Goal: Task Accomplishment & Management: Manage account settings

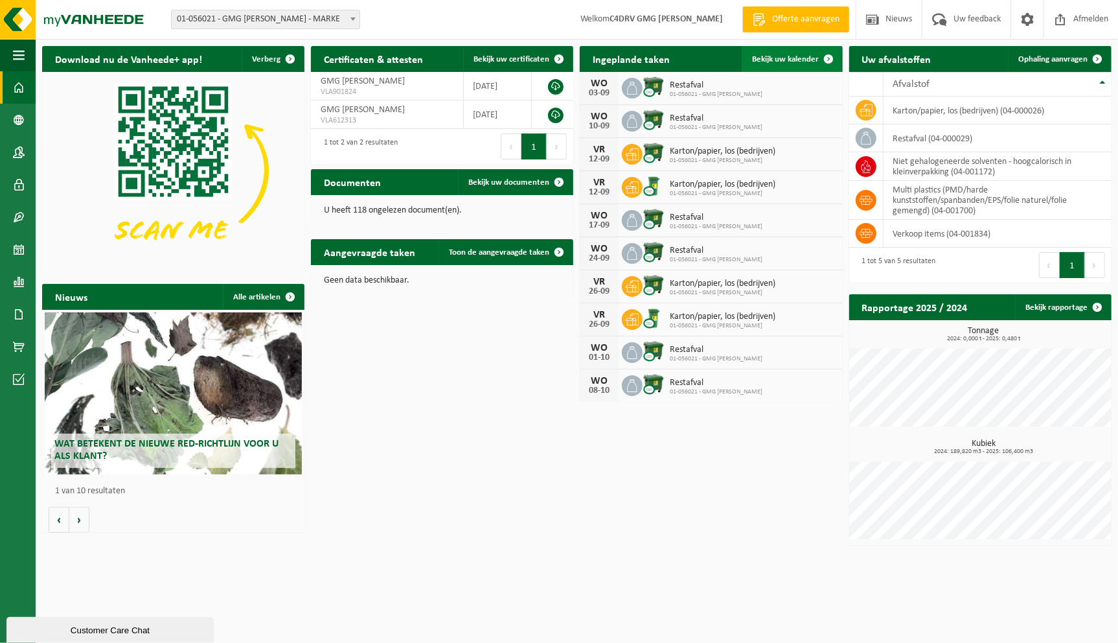
click at [823, 53] on span at bounding box center [829, 59] width 26 height 26
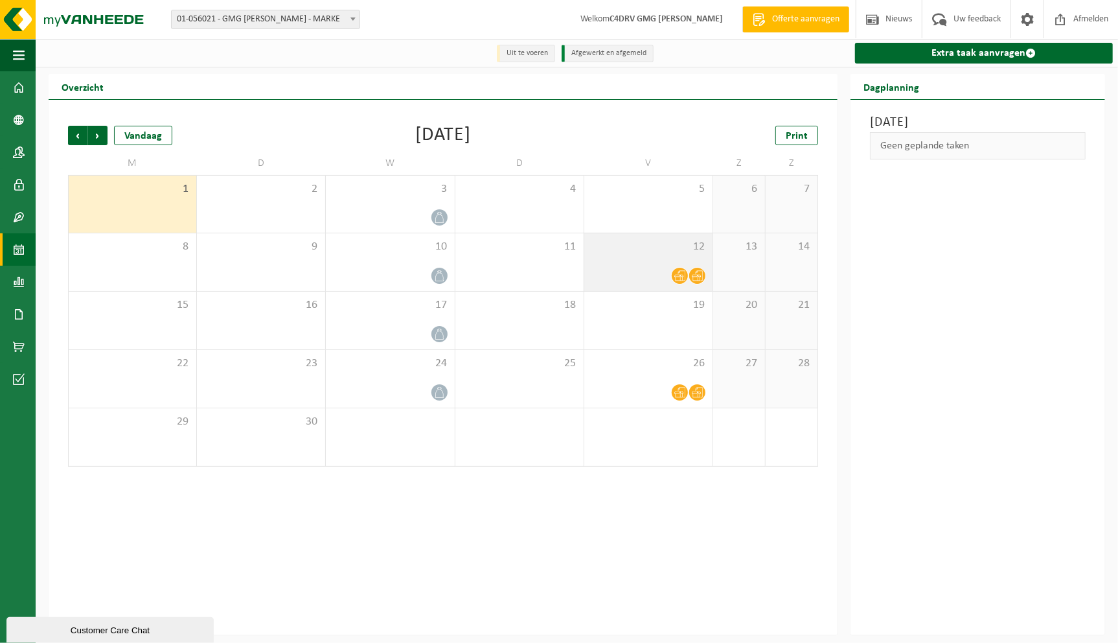
click at [674, 273] on span at bounding box center [680, 276] width 16 height 16
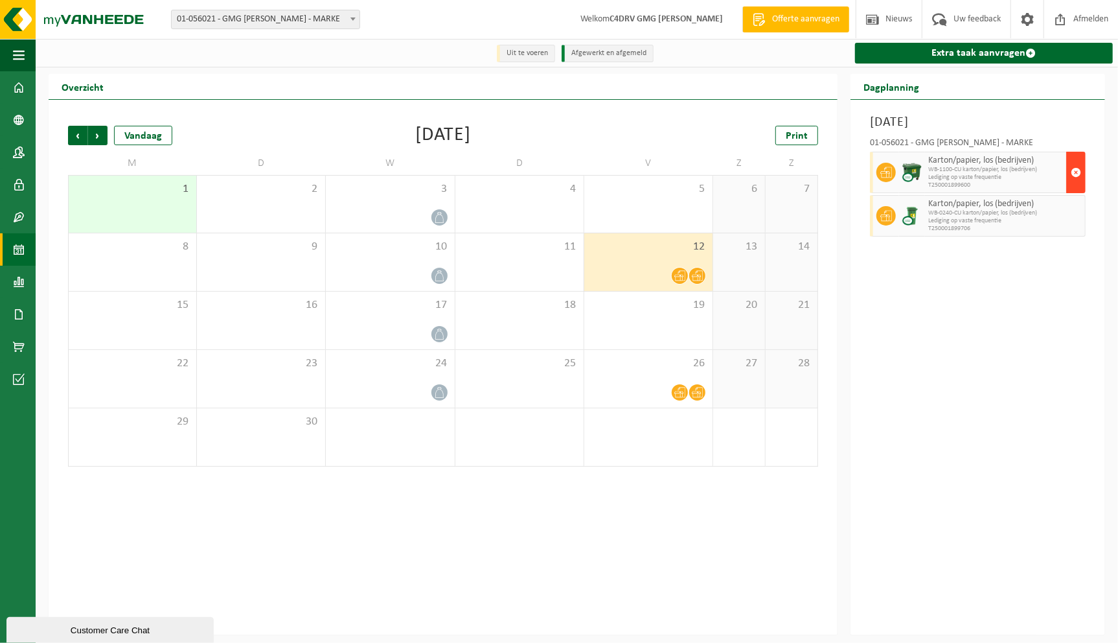
click at [1074, 172] on span "button" at bounding box center [1076, 172] width 10 height 26
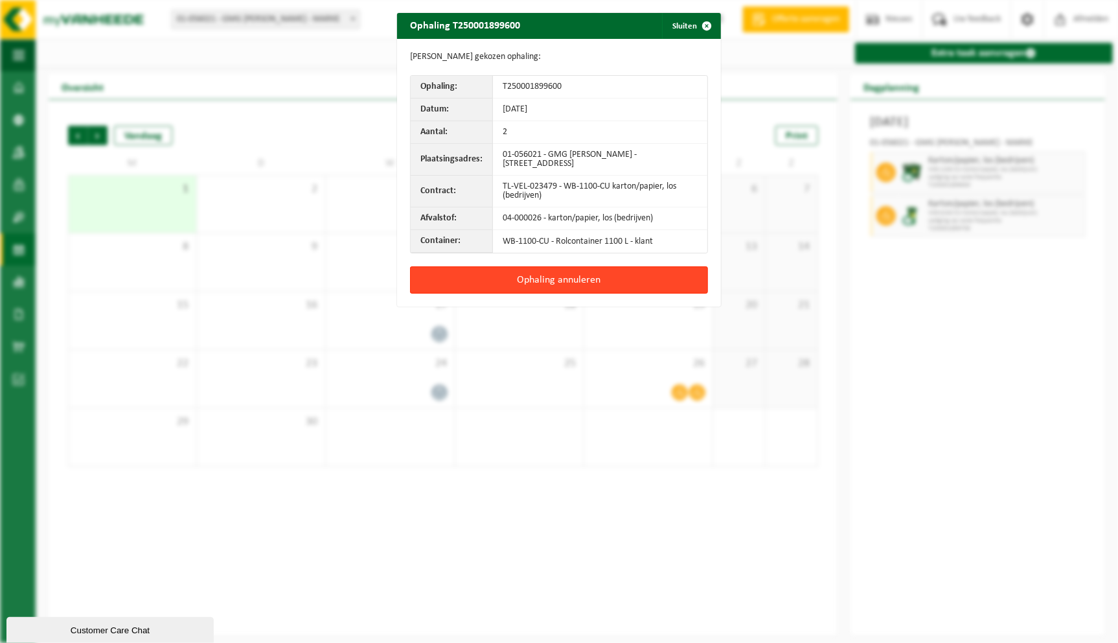
click at [667, 280] on button "Ophaling annuleren" at bounding box center [559, 279] width 298 height 27
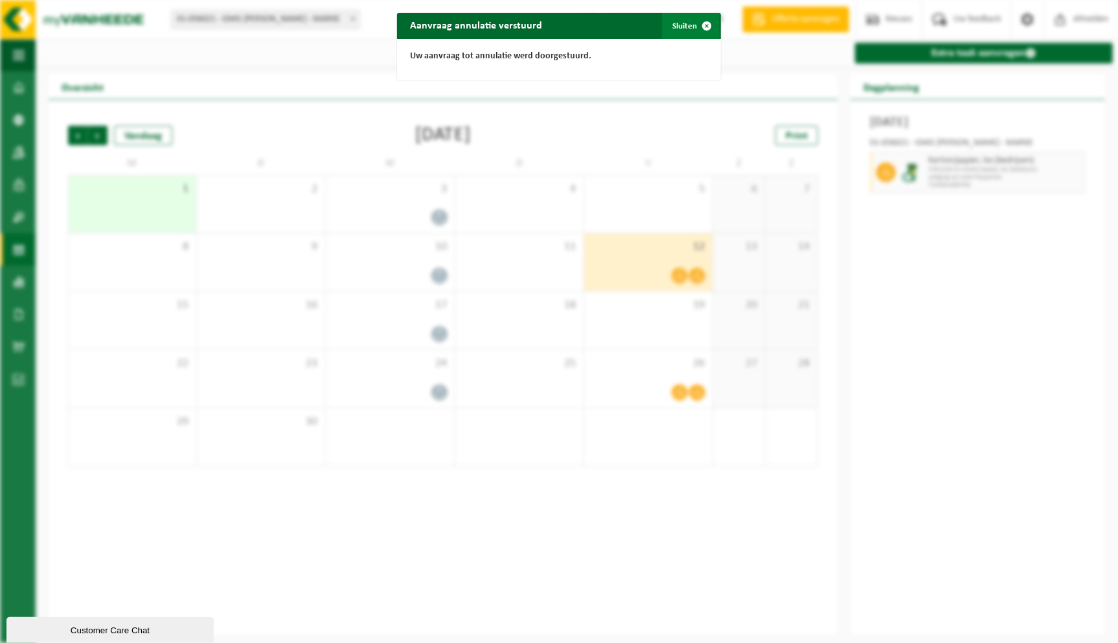
click at [700, 22] on span "button" at bounding box center [707, 26] width 26 height 26
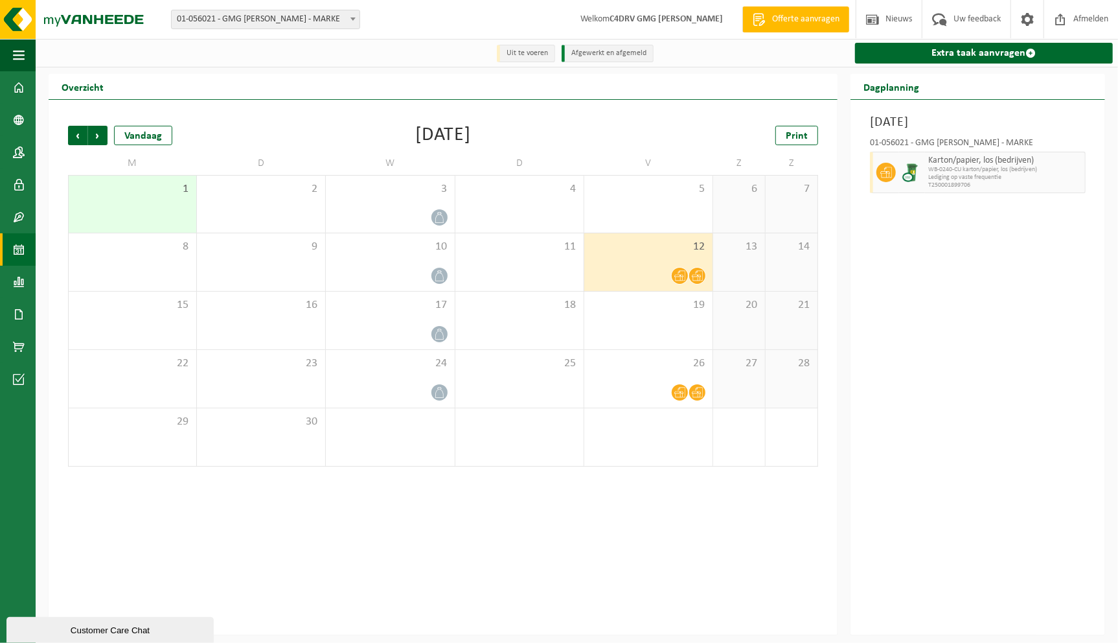
click at [700, 272] on icon at bounding box center [697, 275] width 11 height 11
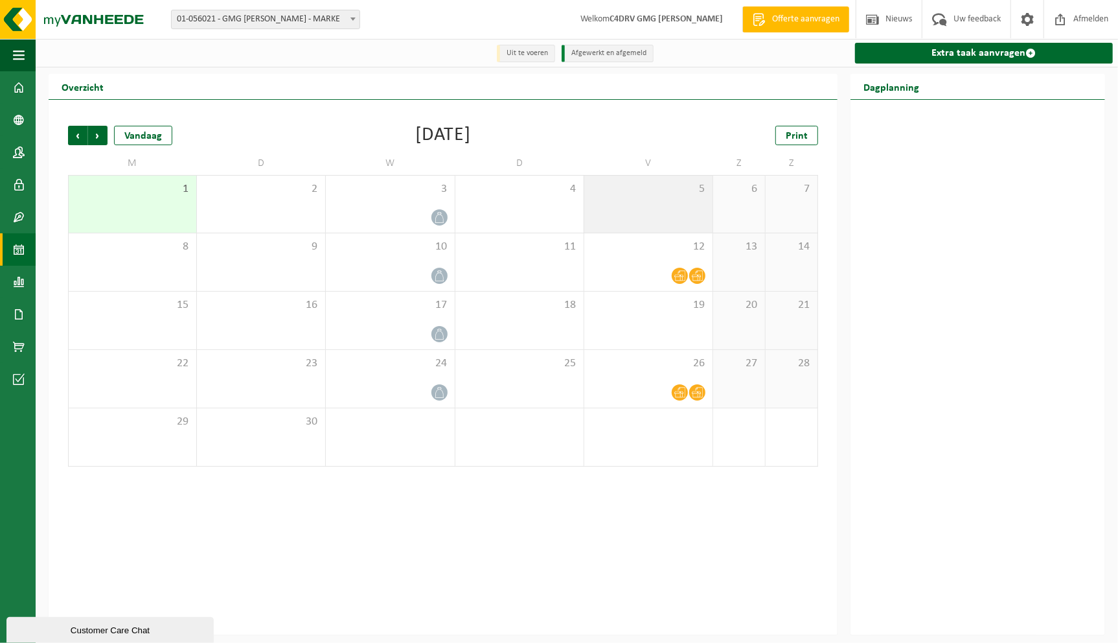
click at [673, 205] on div "5" at bounding box center [649, 204] width 128 height 57
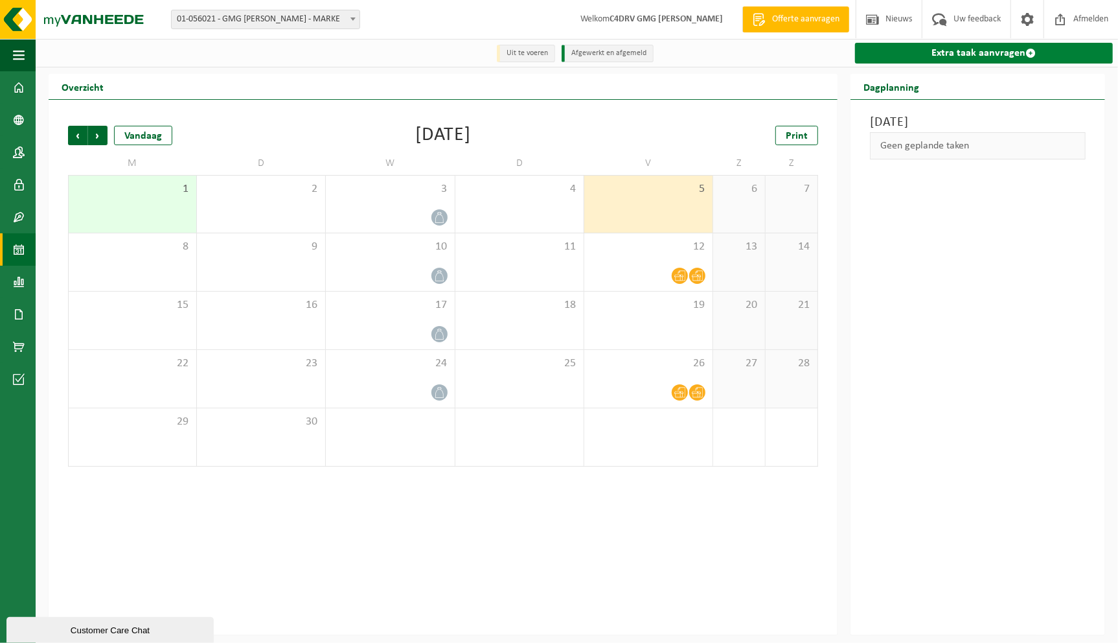
click at [1011, 51] on link "Extra taak aanvragen" at bounding box center [984, 53] width 258 height 21
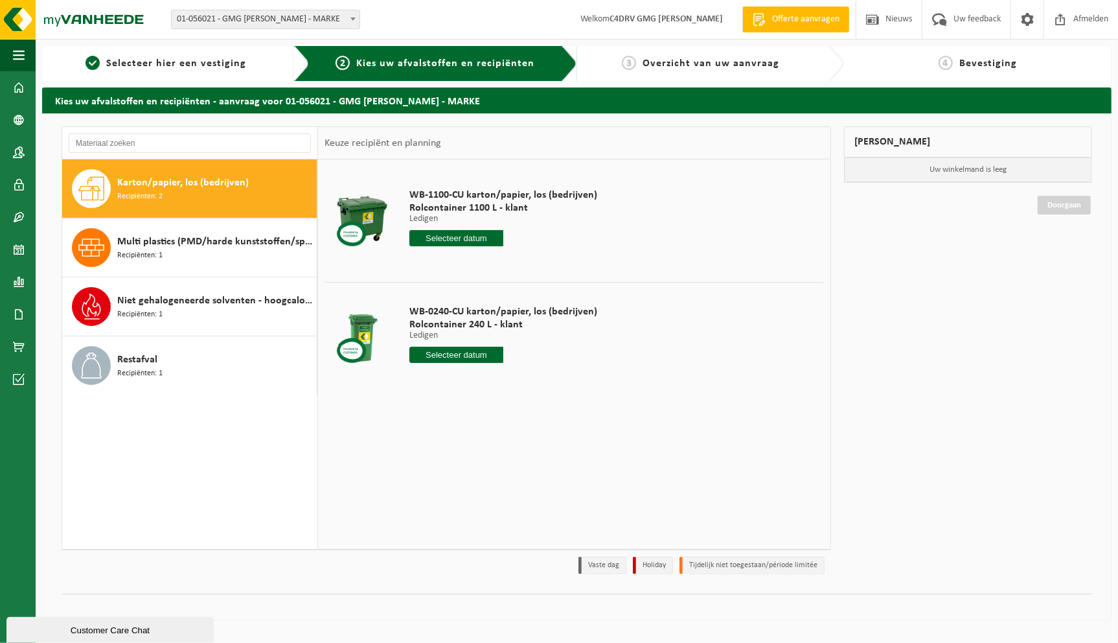
click at [133, 189] on span "Karton/papier, los (bedrijven)" at bounding box center [183, 183] width 132 height 16
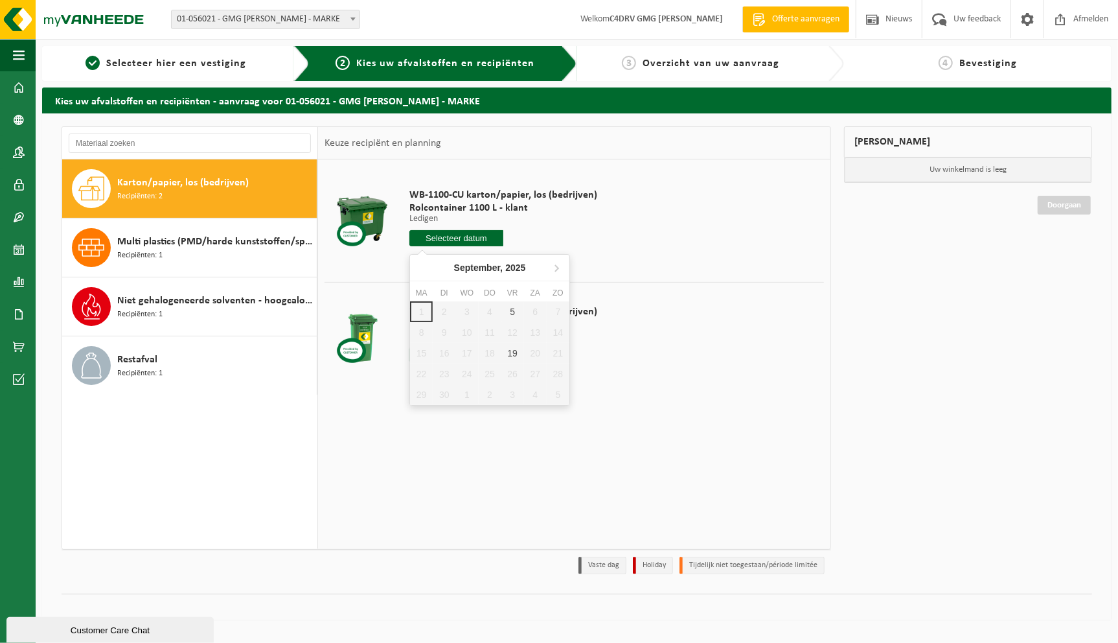
click at [461, 242] on input "text" at bounding box center [457, 238] width 94 height 16
click at [514, 308] on div "5" at bounding box center [513, 311] width 23 height 21
type input "Van 2025-09-05"
type input "2025-09-05"
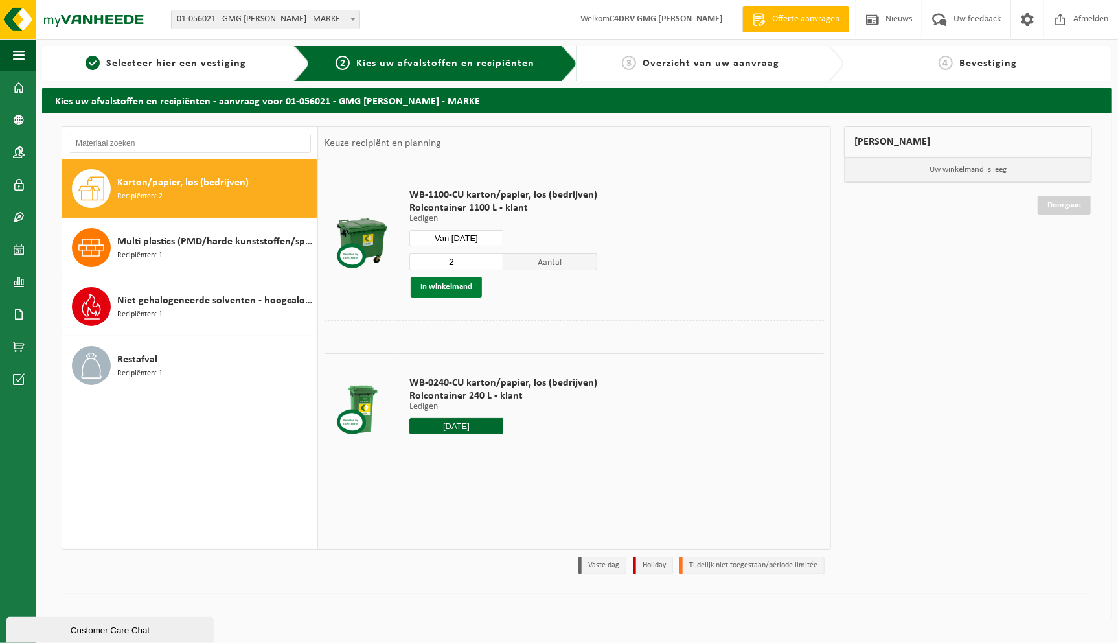
click at [446, 287] on button "In winkelmand" at bounding box center [446, 287] width 71 height 21
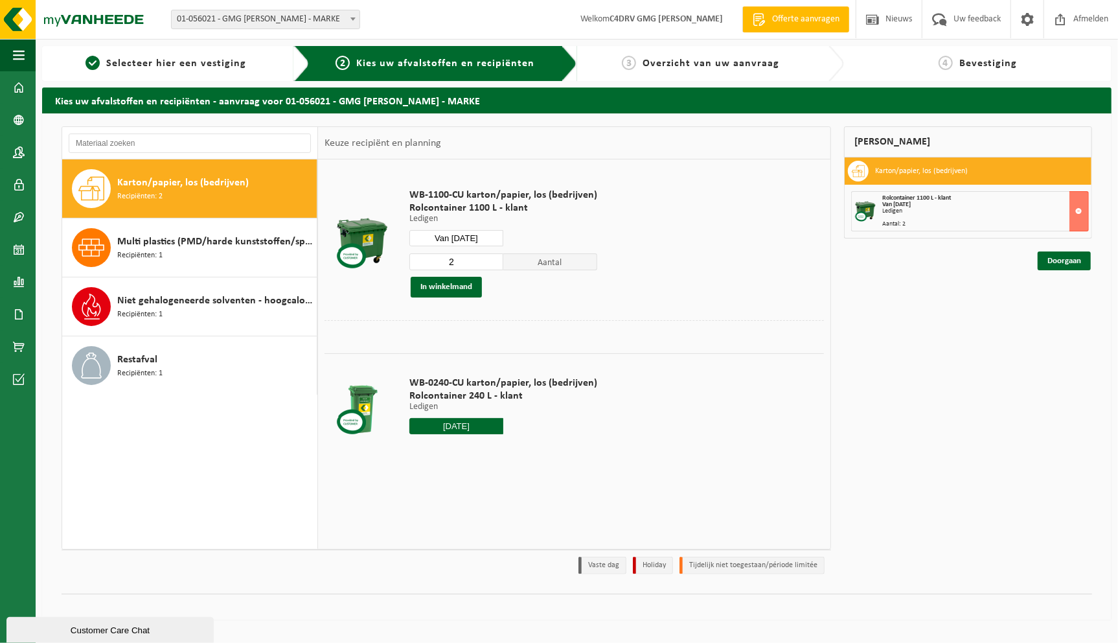
drag, startPoint x: 1065, startPoint y: 258, endPoint x: 1034, endPoint y: 260, distance: 30.5
click at [1064, 258] on link "Doorgaan" at bounding box center [1064, 260] width 53 height 19
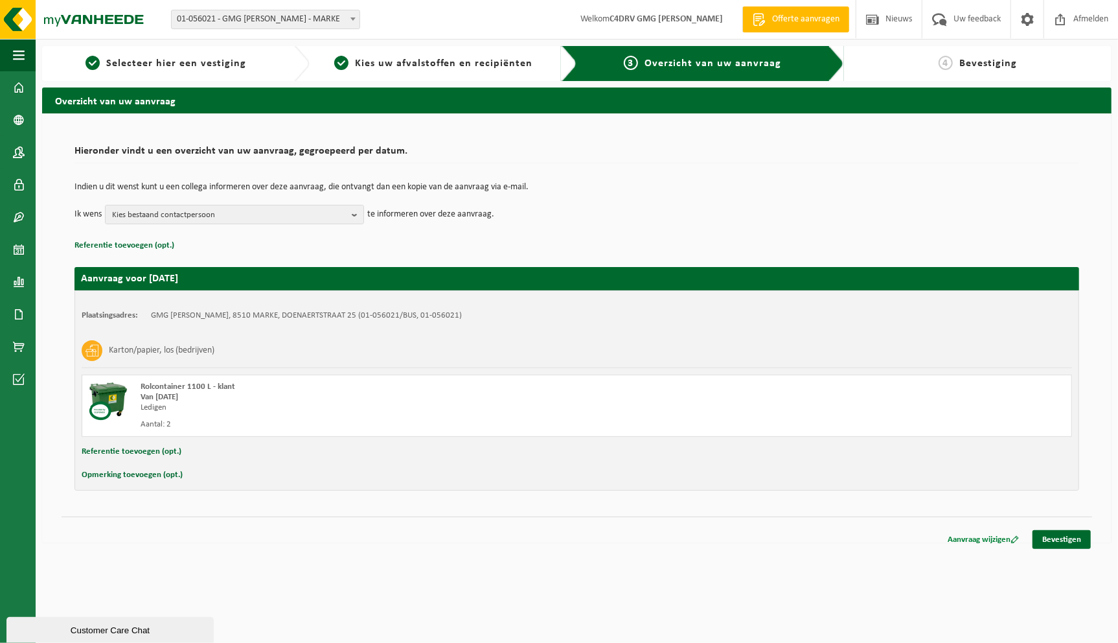
drag, startPoint x: 1072, startPoint y: 539, endPoint x: 999, endPoint y: 532, distance: 72.9
click at [1071, 539] on link "Bevestigen" at bounding box center [1062, 539] width 58 height 19
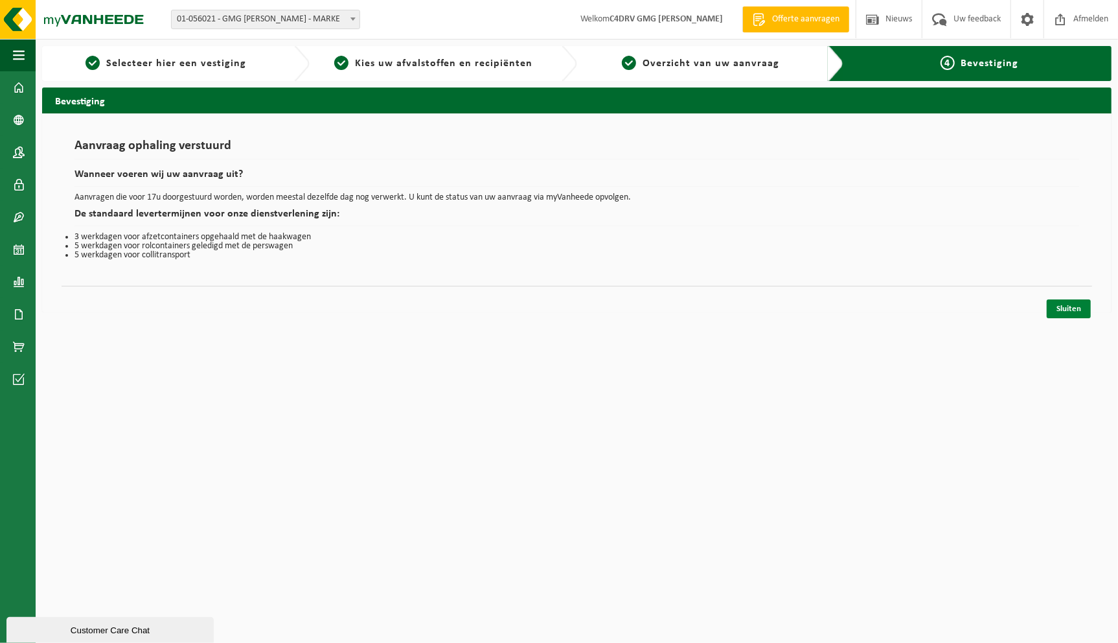
drag, startPoint x: 1076, startPoint y: 309, endPoint x: 1052, endPoint y: 310, distance: 23.3
click at [1074, 309] on link "Sluiten" at bounding box center [1069, 308] width 44 height 19
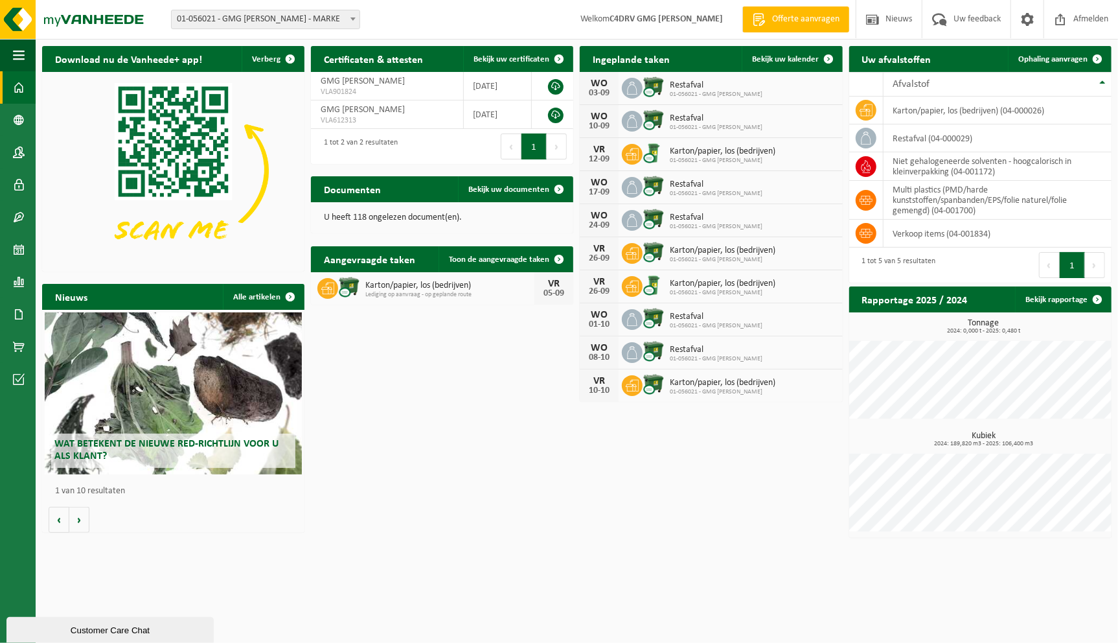
click at [633, 154] on icon at bounding box center [632, 154] width 13 height 12
click at [637, 156] on icon at bounding box center [632, 154] width 13 height 13
click at [833, 53] on span at bounding box center [829, 59] width 26 height 26
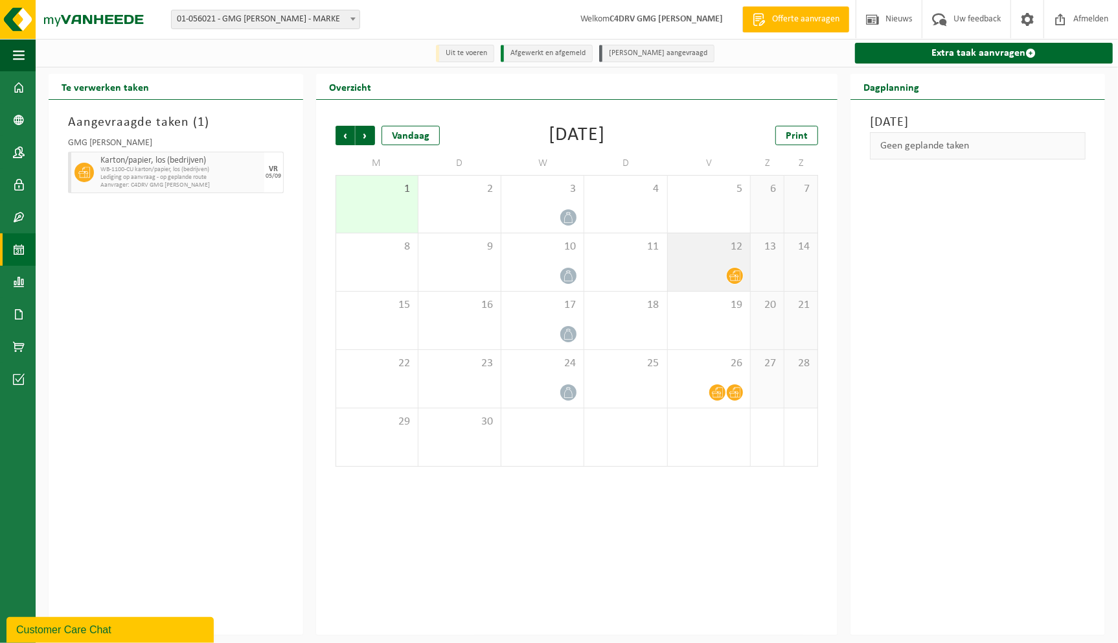
click at [734, 273] on icon at bounding box center [735, 275] width 11 height 11
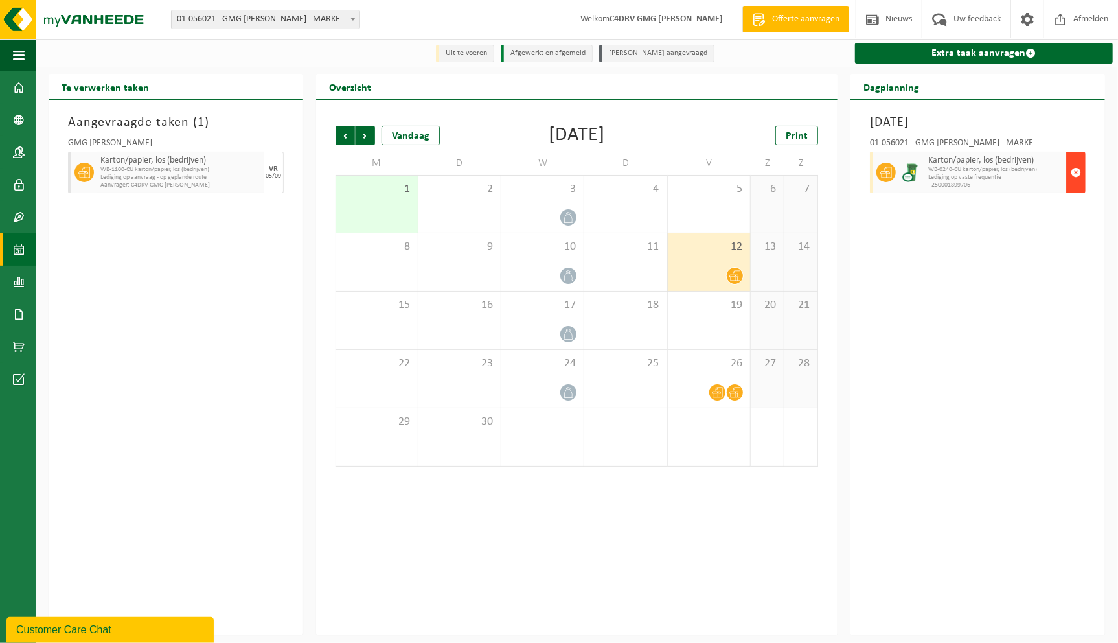
click at [1072, 172] on span "button" at bounding box center [1076, 172] width 10 height 26
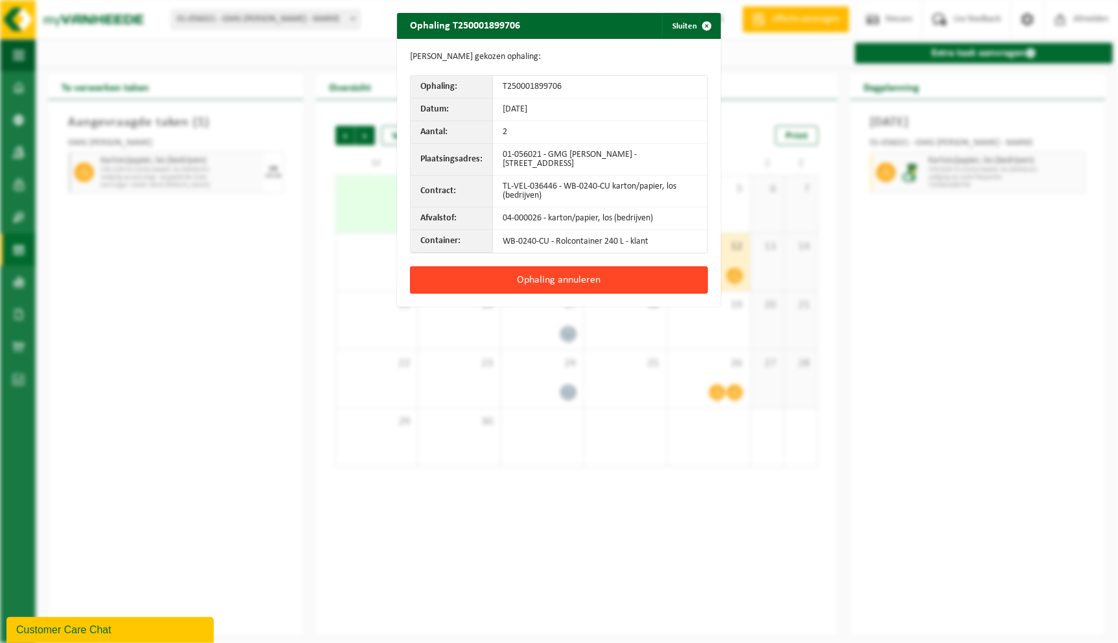
click at [564, 275] on button "Ophaling annuleren" at bounding box center [559, 279] width 298 height 27
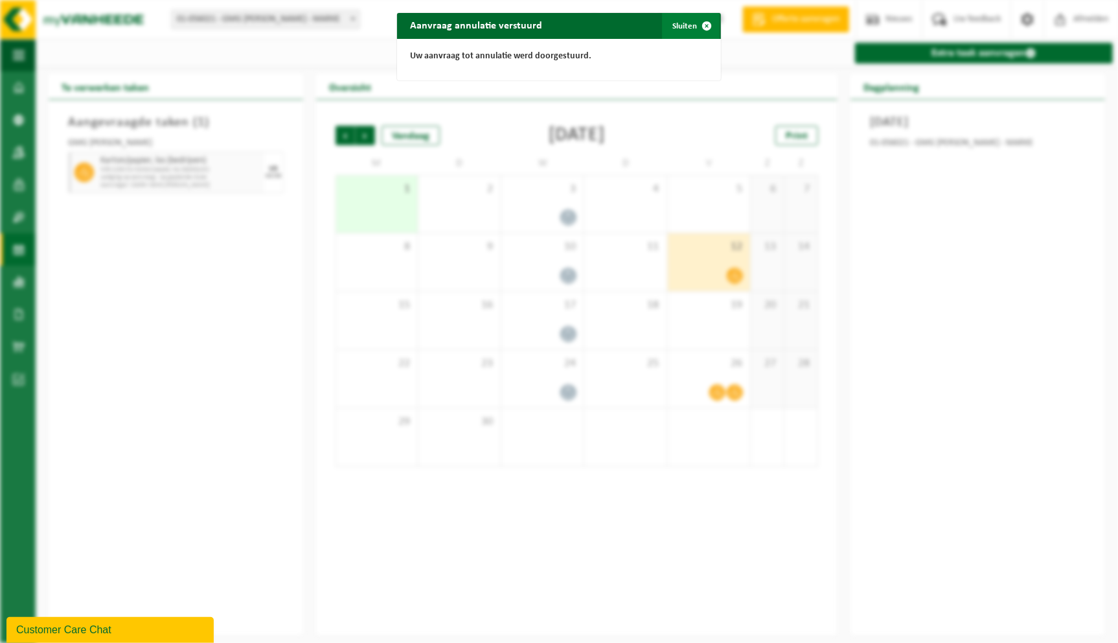
click at [696, 24] on span "button" at bounding box center [707, 26] width 26 height 26
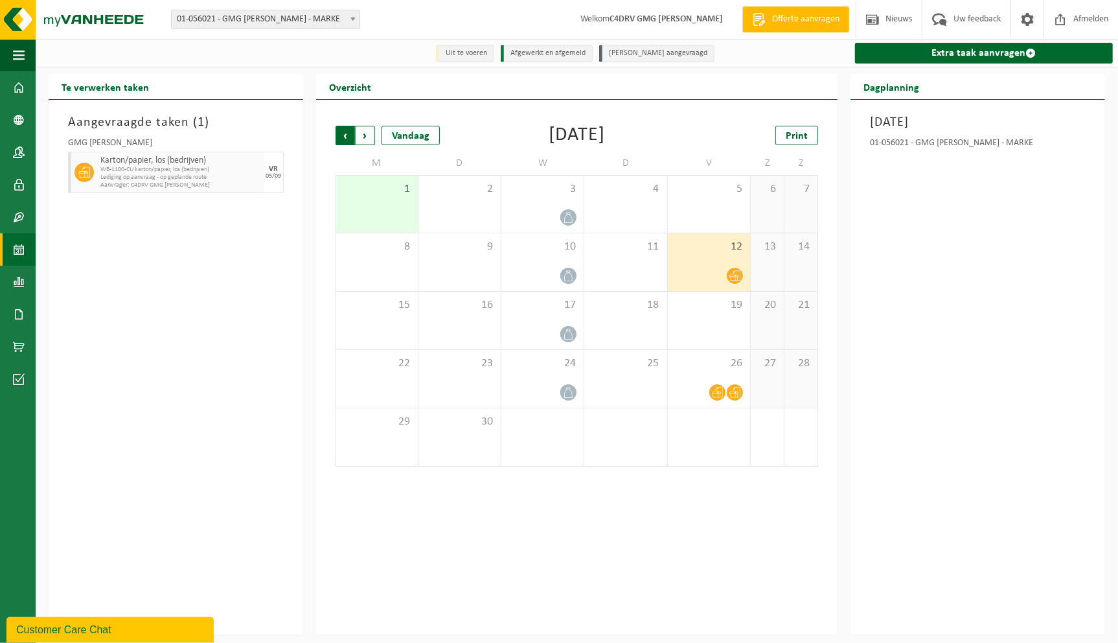
click at [362, 133] on span "Volgende" at bounding box center [365, 135] width 19 height 19
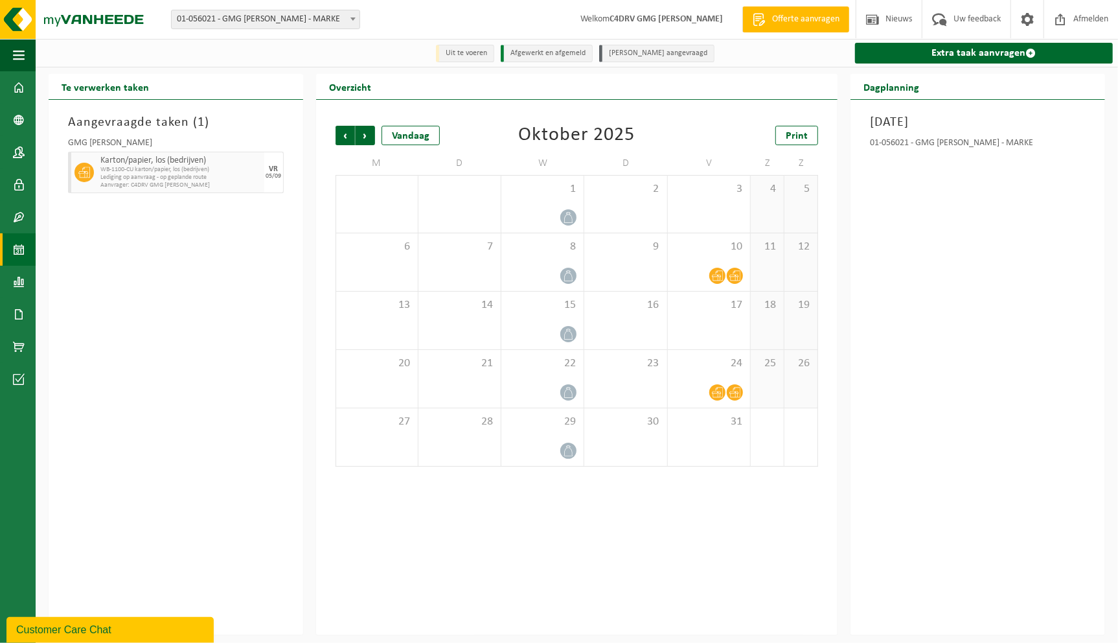
click at [362, 133] on span "Volgende" at bounding box center [365, 135] width 19 height 19
click at [342, 135] on span "Vorige" at bounding box center [345, 135] width 19 height 19
click at [732, 393] on icon at bounding box center [735, 392] width 11 height 11
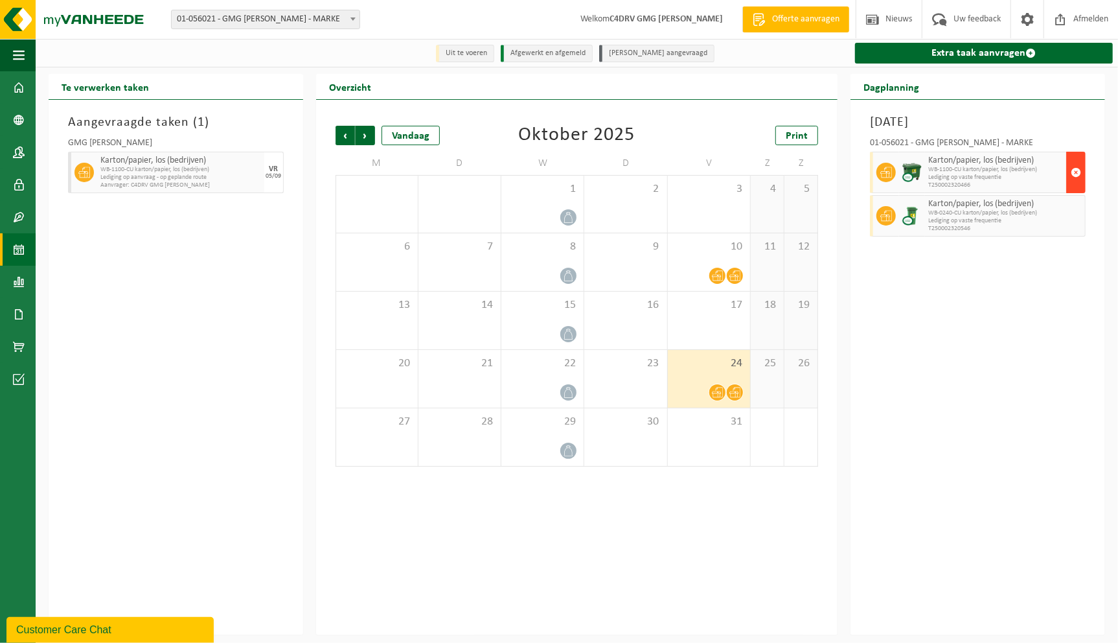
drag, startPoint x: 1077, startPoint y: 171, endPoint x: 1069, endPoint y: 173, distance: 8.6
click at [1076, 171] on span "button" at bounding box center [1076, 172] width 10 height 26
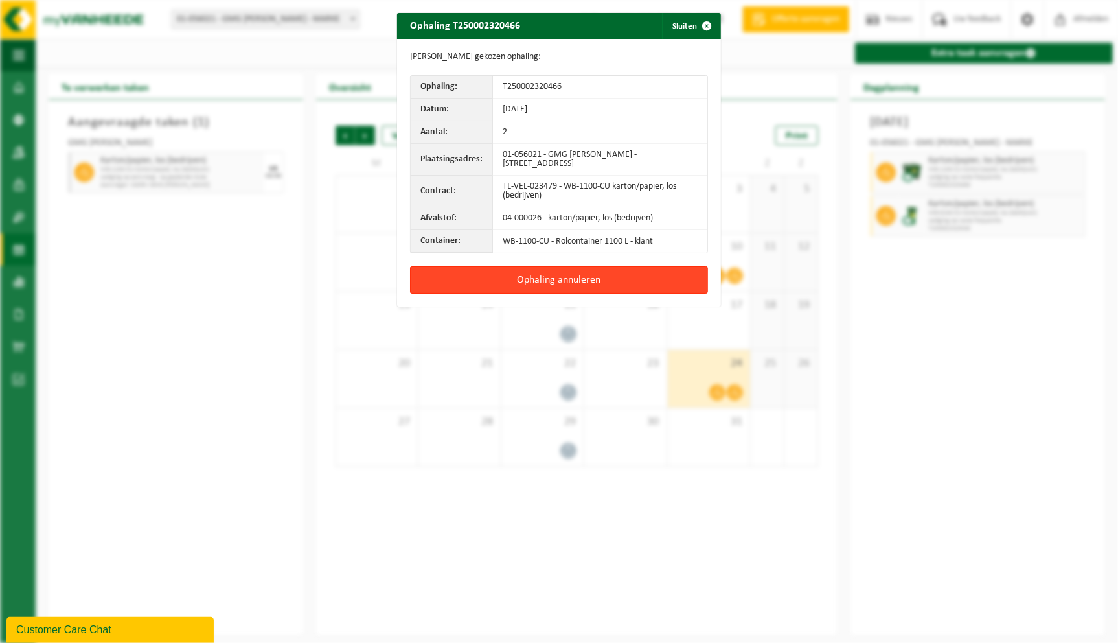
click at [603, 274] on button "Ophaling annuleren" at bounding box center [559, 279] width 298 height 27
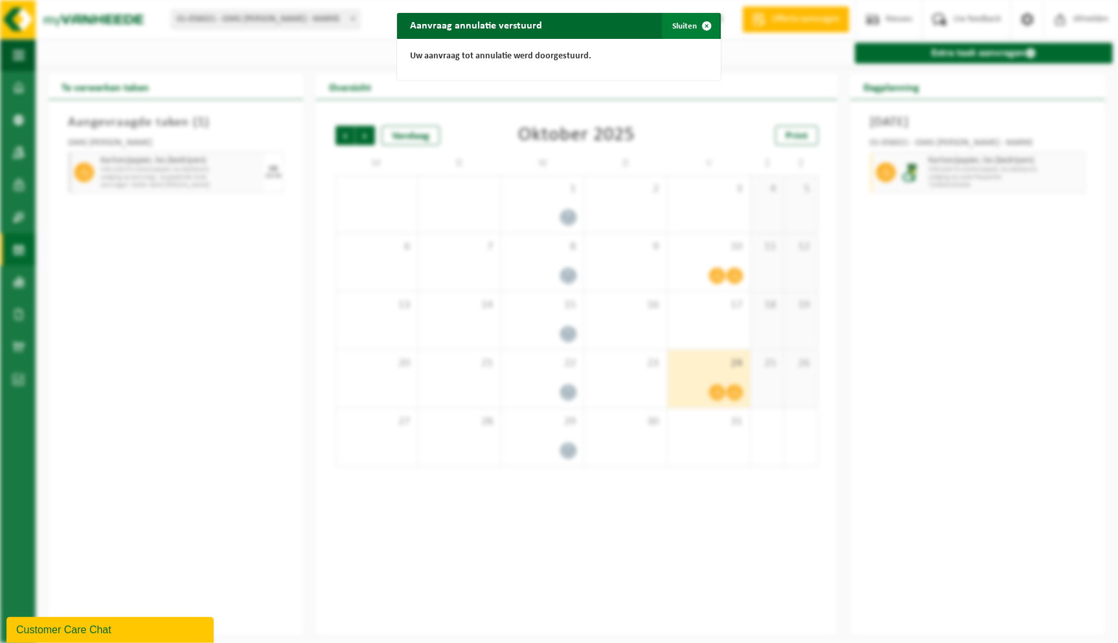
click at [703, 23] on span "button" at bounding box center [707, 26] width 26 height 26
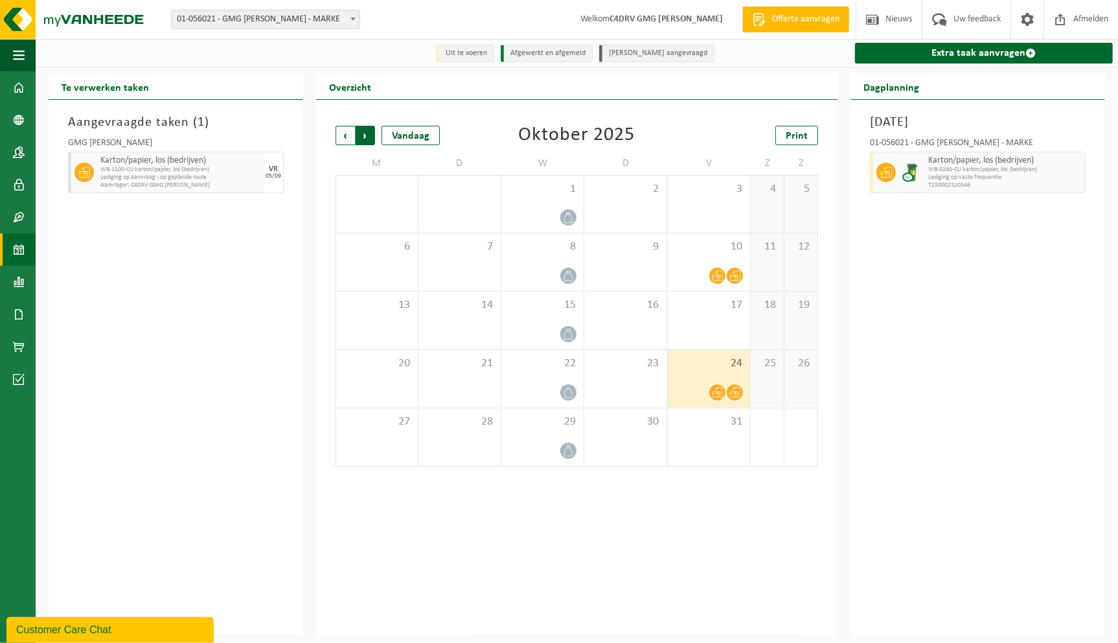
click at [344, 135] on span "Vorige" at bounding box center [345, 135] width 19 height 19
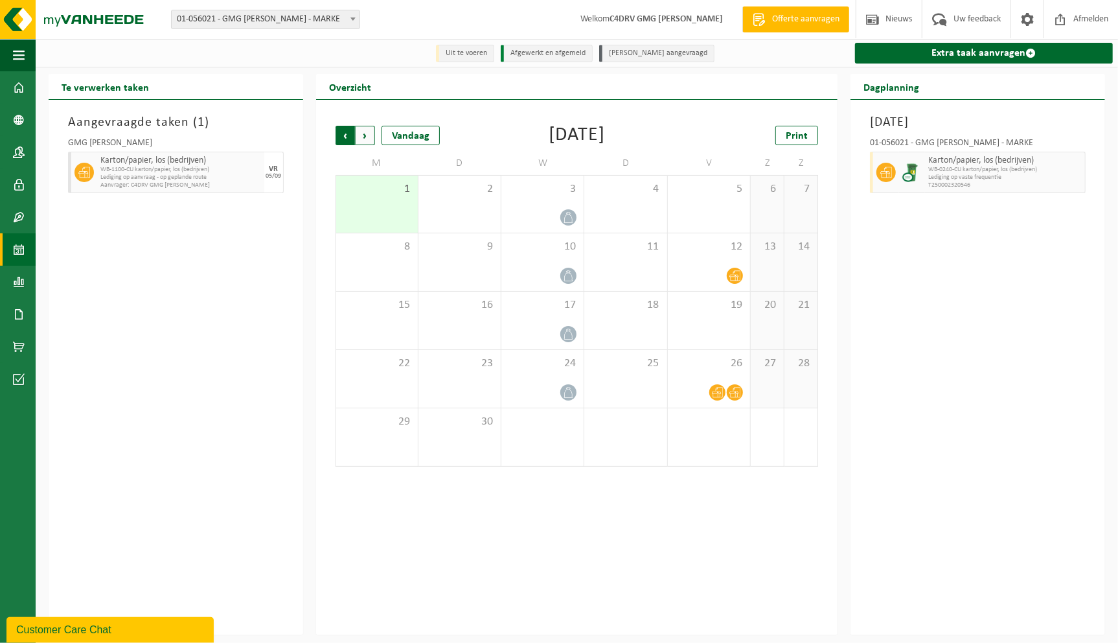
click at [365, 133] on span "Volgende" at bounding box center [365, 135] width 19 height 19
click at [340, 134] on span "Vorige" at bounding box center [345, 135] width 19 height 19
click at [739, 393] on icon at bounding box center [735, 392] width 11 height 11
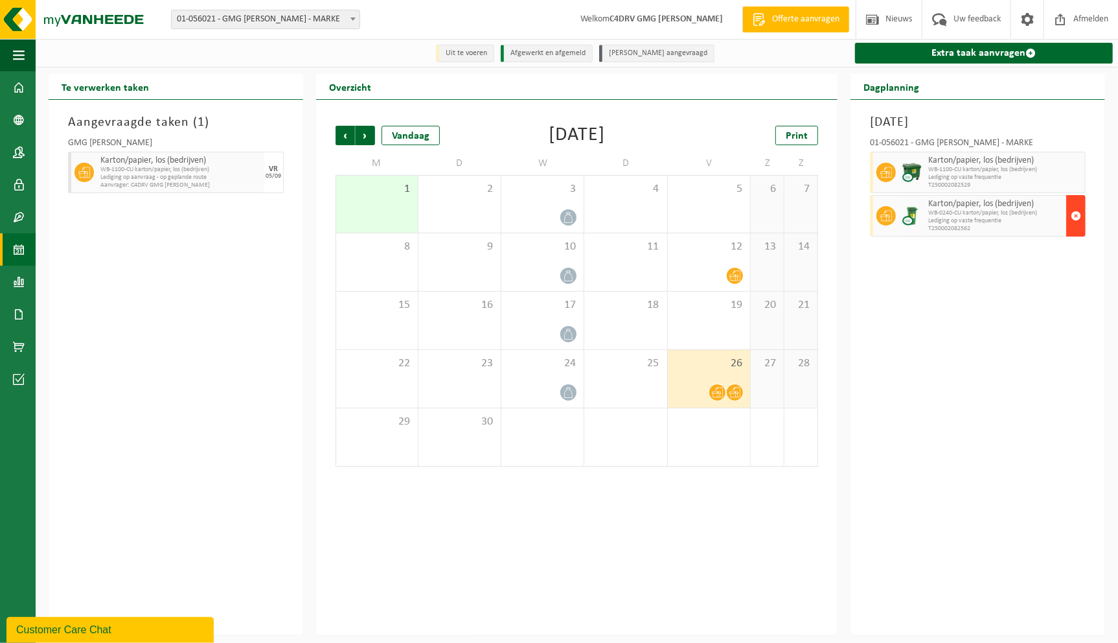
click at [1079, 211] on span "button" at bounding box center [1076, 216] width 10 height 26
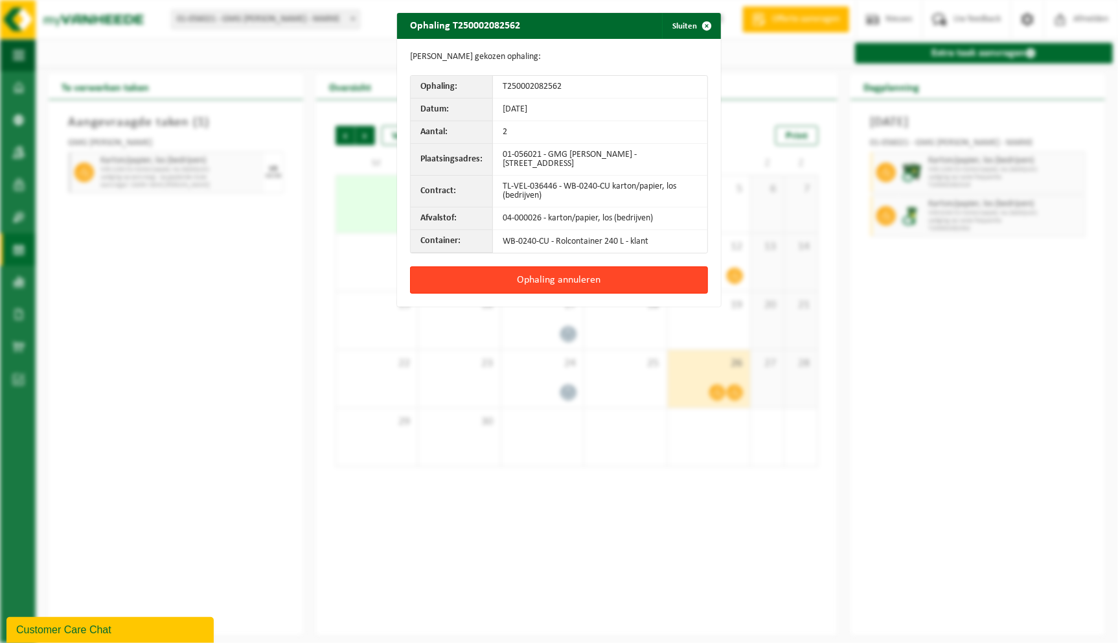
click at [605, 273] on button "Ophaling annuleren" at bounding box center [559, 279] width 298 height 27
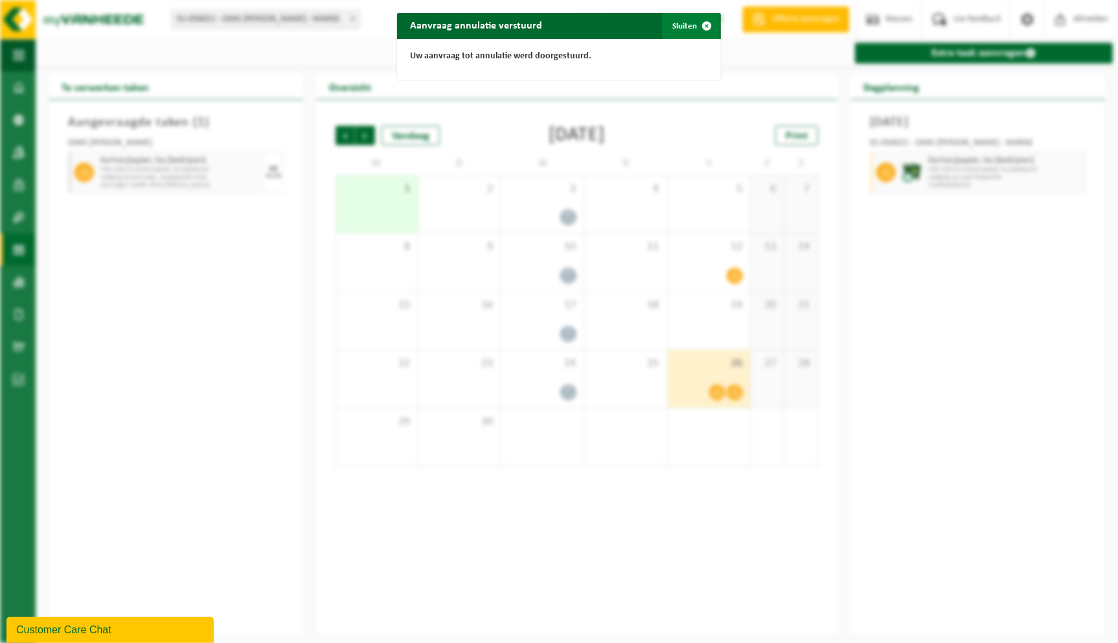
click at [704, 23] on span "button" at bounding box center [707, 26] width 26 height 26
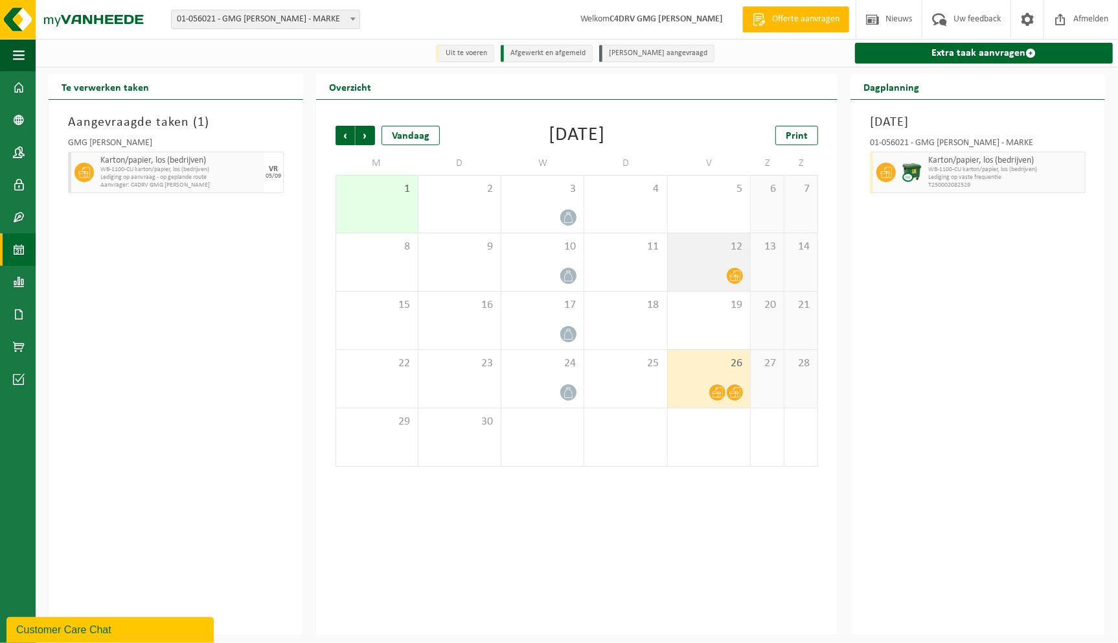
click at [721, 266] on div "12" at bounding box center [709, 262] width 82 height 58
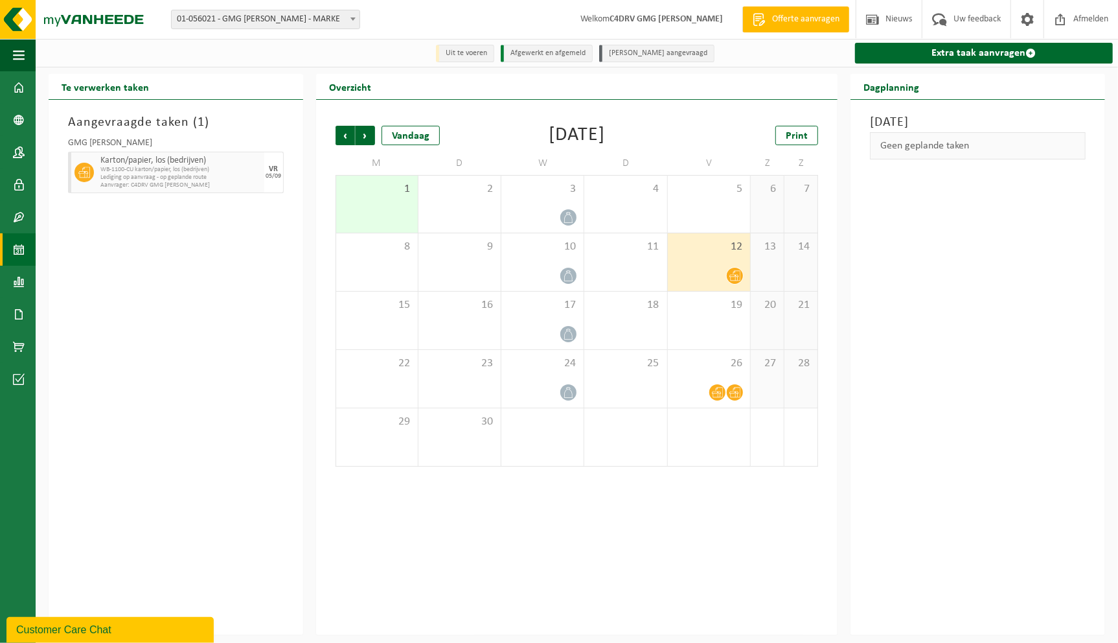
click at [734, 275] on icon at bounding box center [735, 276] width 11 height 10
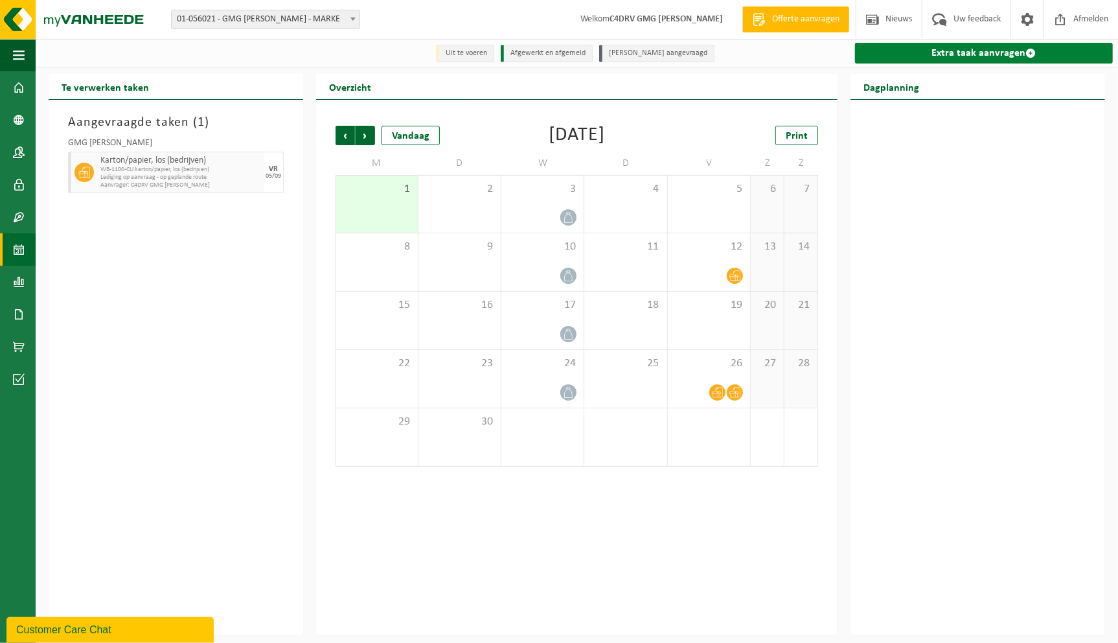
click at [959, 52] on link "Extra taak aanvragen" at bounding box center [984, 53] width 258 height 21
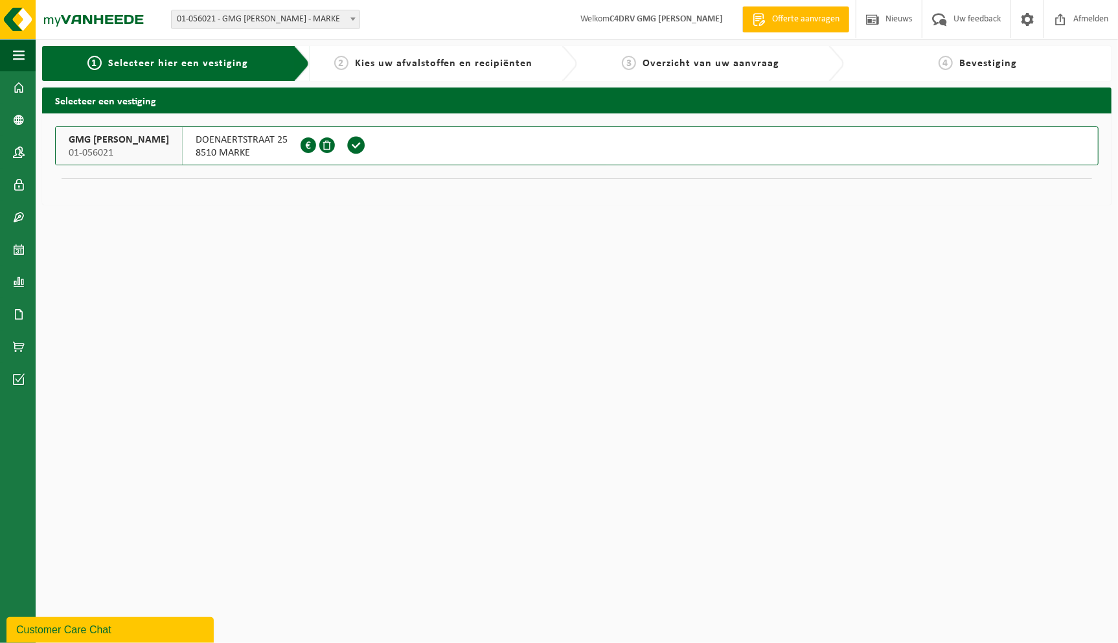
click at [250, 66] on div "1 Selecteer hier een vestiging" at bounding box center [168, 64] width 232 height 16
click at [656, 17] on strong "C4DRV GMG [PERSON_NAME]" at bounding box center [666, 19] width 113 height 10
click at [681, 60] on span "Overzicht van uw aanvraag" at bounding box center [711, 63] width 137 height 10
drag, startPoint x: 498, startPoint y: 62, endPoint x: 478, endPoint y: 75, distance: 24.1
click at [496, 64] on span "Kies uw afvalstoffen en recipiënten" at bounding box center [444, 63] width 178 height 10
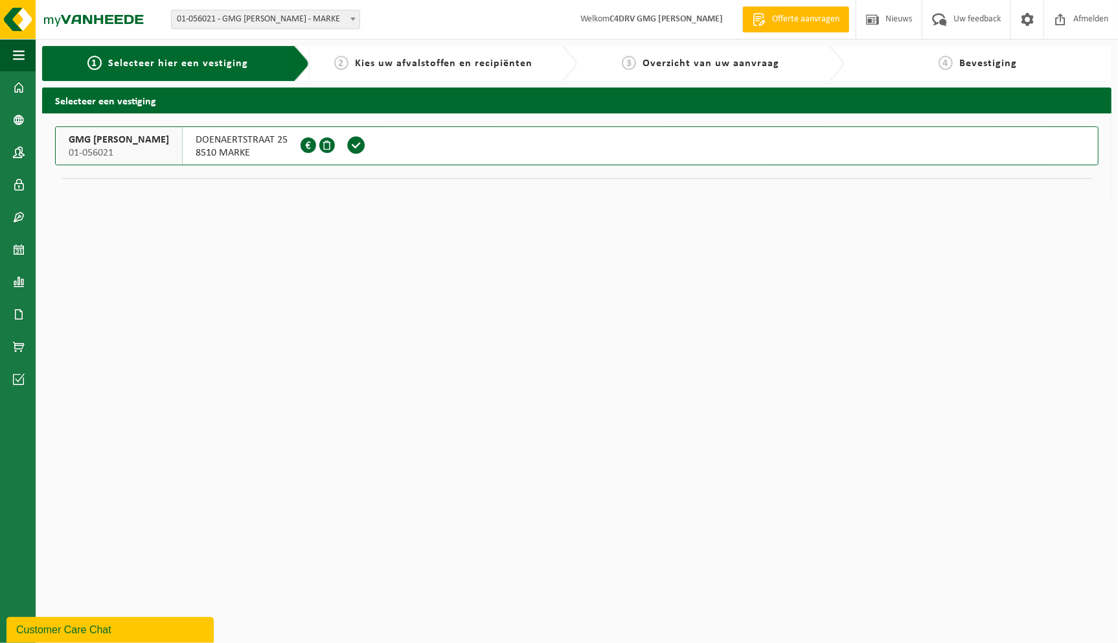
click at [118, 154] on span "01-056021" at bounding box center [119, 152] width 100 height 13
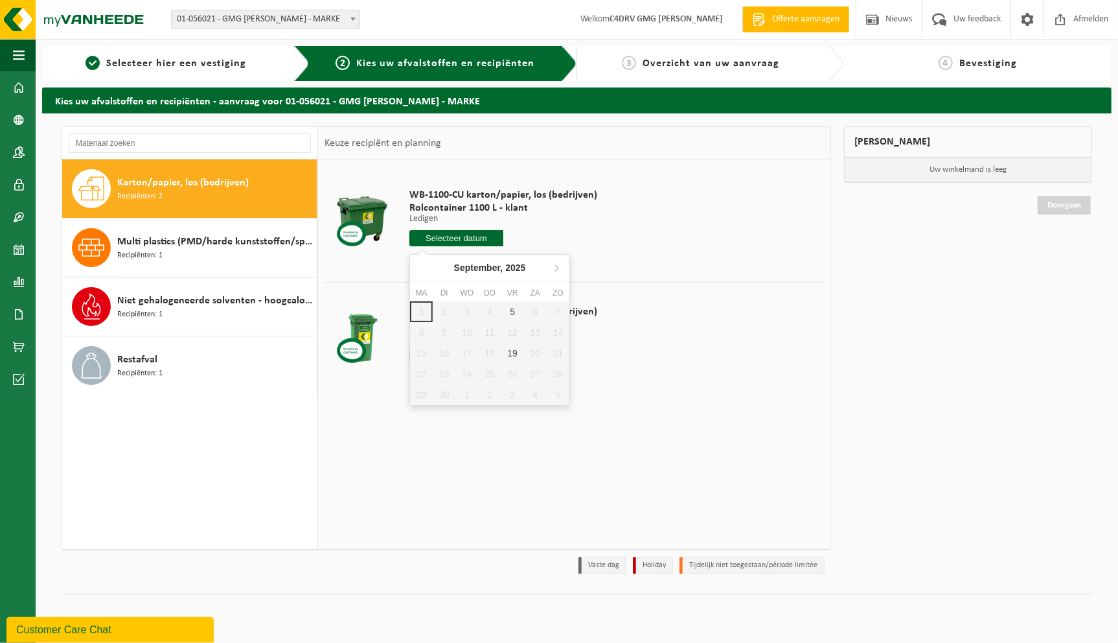
click at [482, 237] on input "text" at bounding box center [457, 238] width 94 height 16
click at [512, 351] on div "19" at bounding box center [513, 353] width 23 height 21
type input "Van 2025-09-19"
type input "2025-09-19"
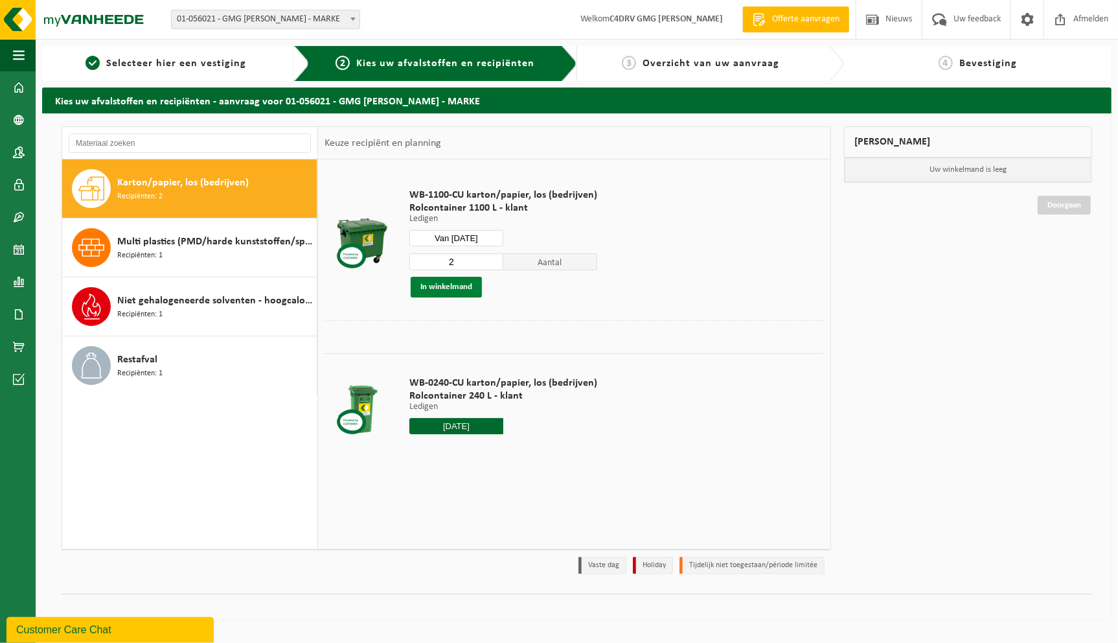
click at [459, 287] on button "In winkelmand" at bounding box center [446, 287] width 71 height 21
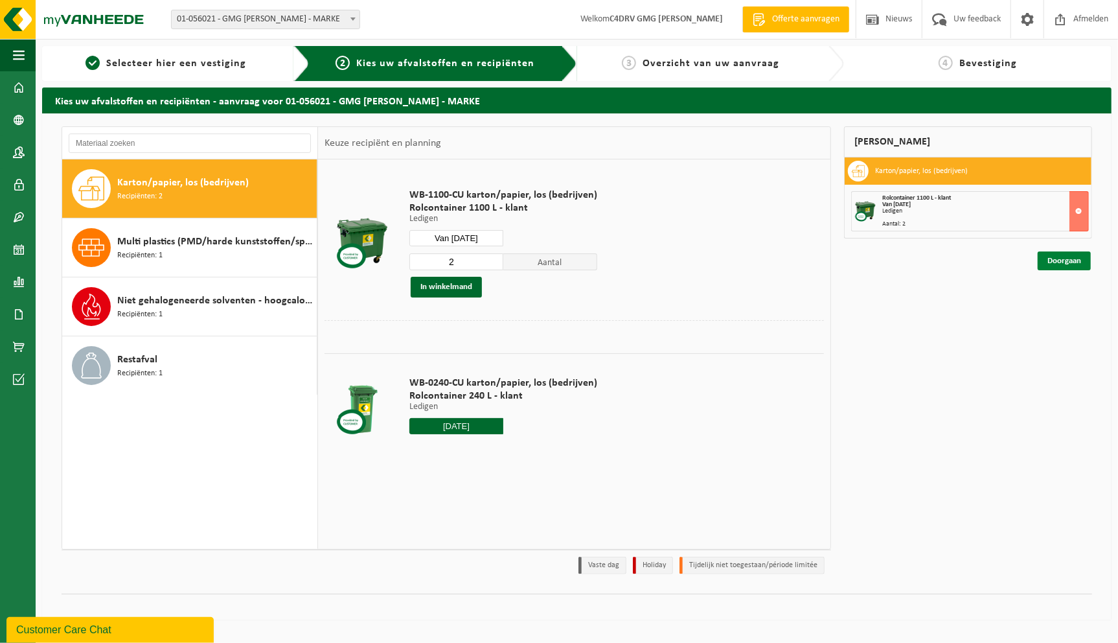
click at [1066, 255] on link "Doorgaan" at bounding box center [1064, 260] width 53 height 19
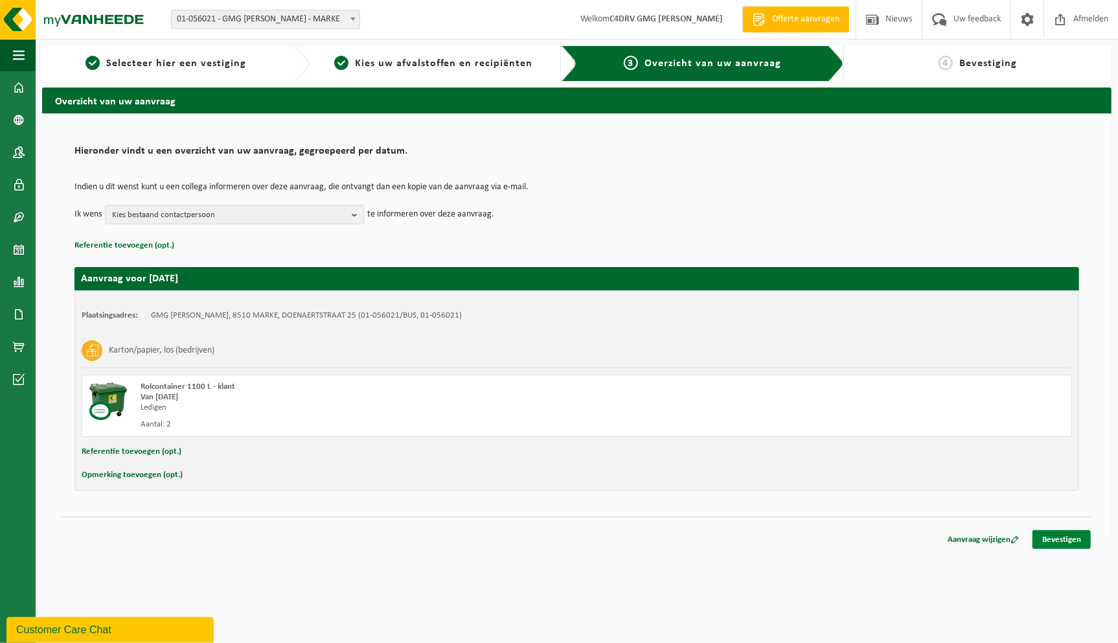
click at [1059, 541] on link "Bevestigen" at bounding box center [1062, 539] width 58 height 19
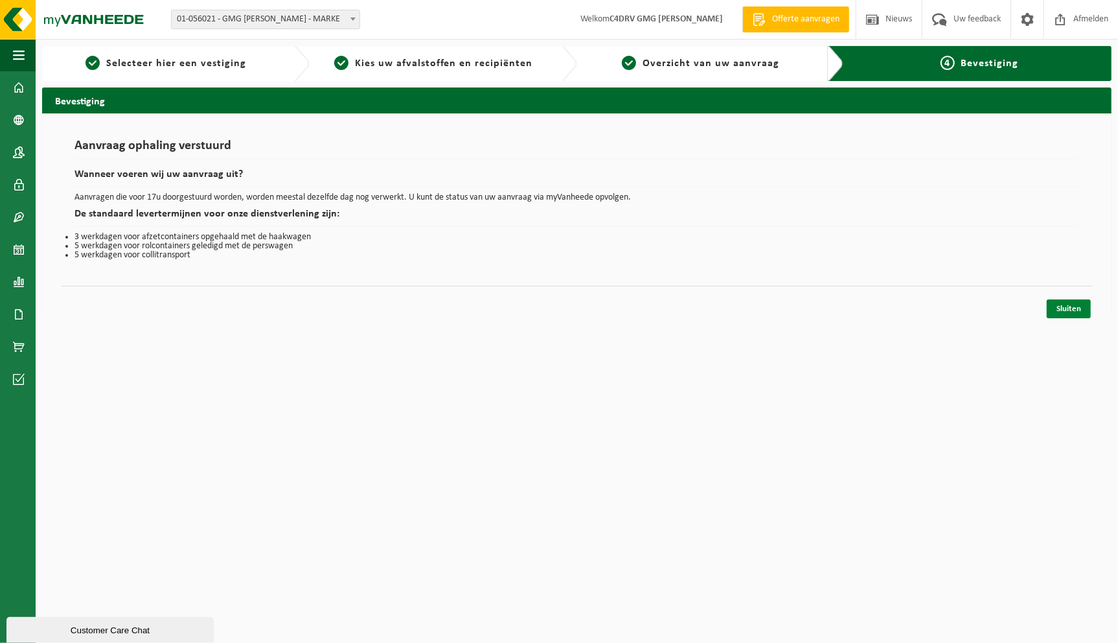
click at [1074, 309] on link "Sluiten" at bounding box center [1069, 308] width 44 height 19
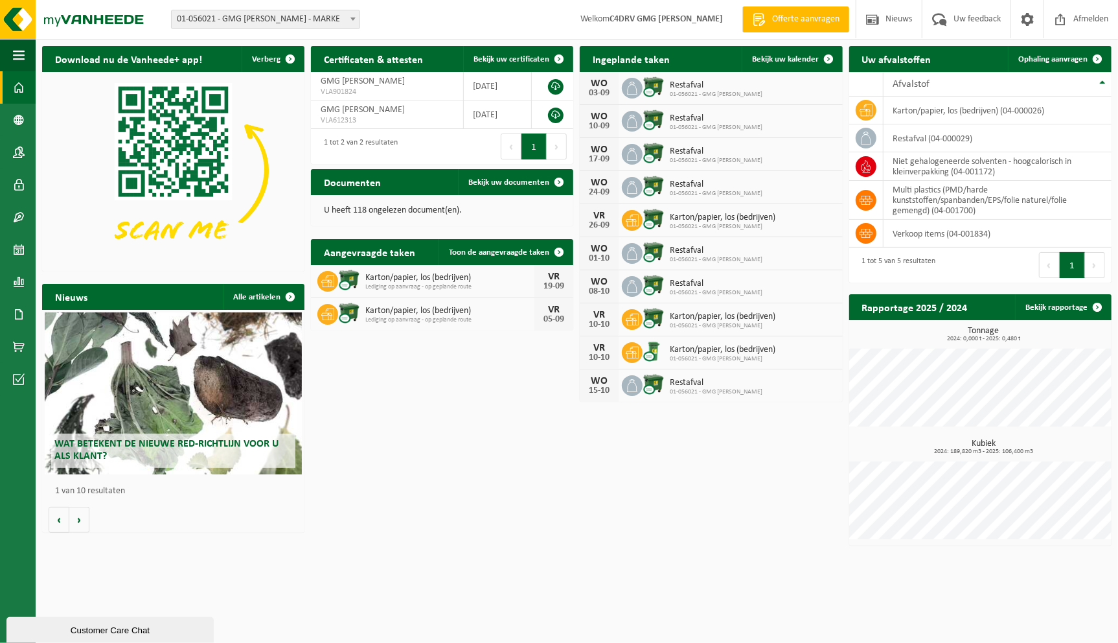
click at [632, 220] on icon at bounding box center [632, 220] width 13 height 13
click at [654, 220] on img at bounding box center [654, 219] width 22 height 22
click at [814, 56] on span "Bekijk uw kalender" at bounding box center [785, 59] width 67 height 8
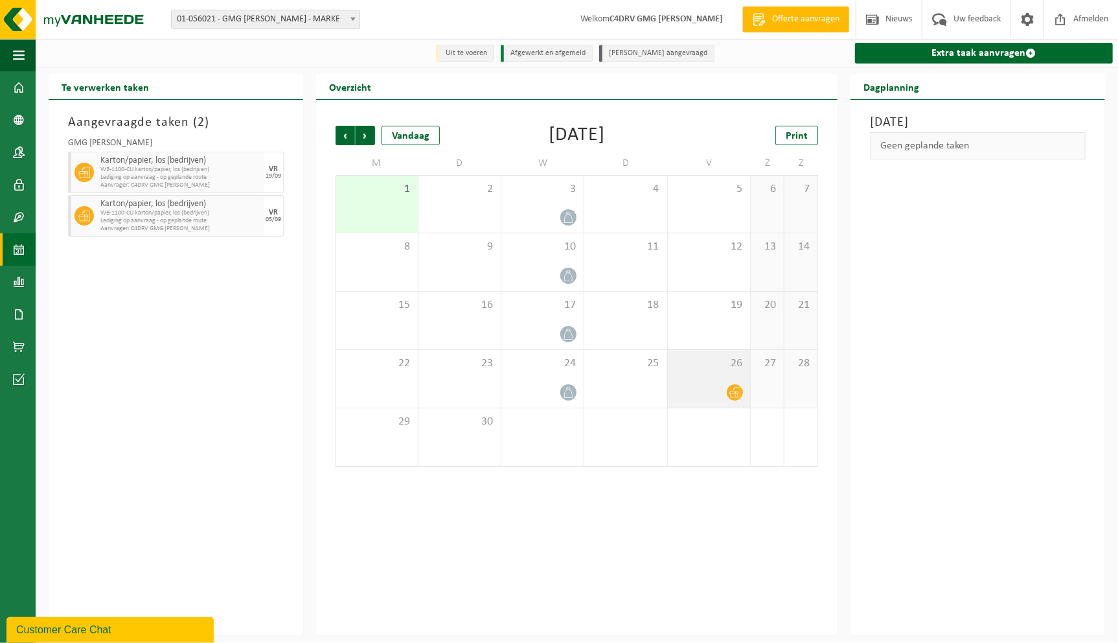
click at [735, 391] on icon at bounding box center [735, 392] width 11 height 11
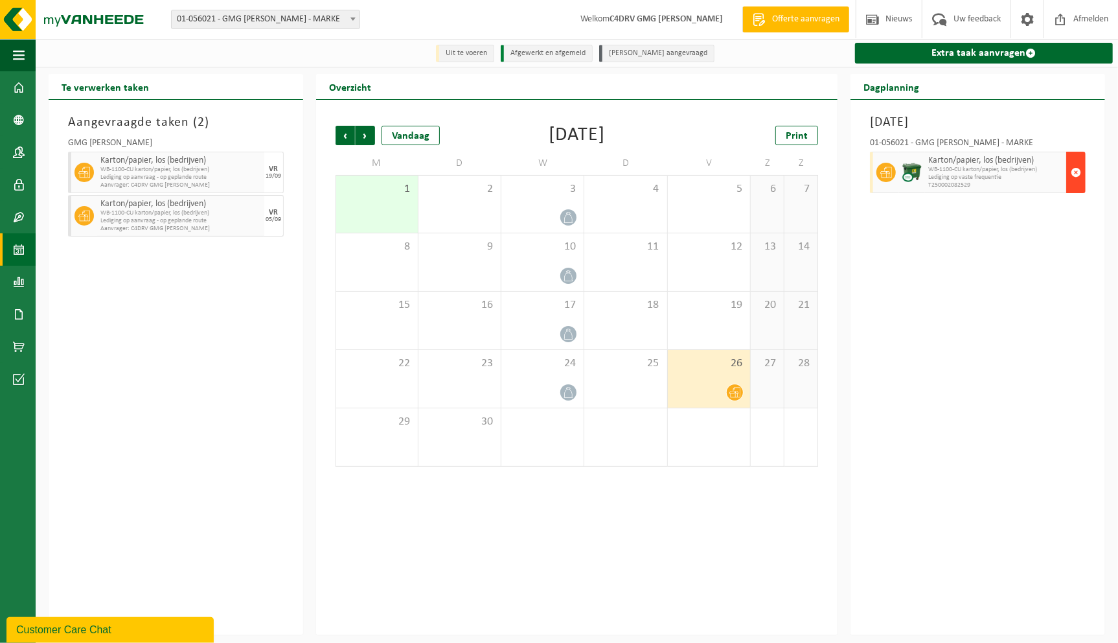
drag, startPoint x: 1076, startPoint y: 171, endPoint x: 1064, endPoint y: 176, distance: 12.5
click at [1072, 171] on span "button" at bounding box center [1076, 172] width 10 height 26
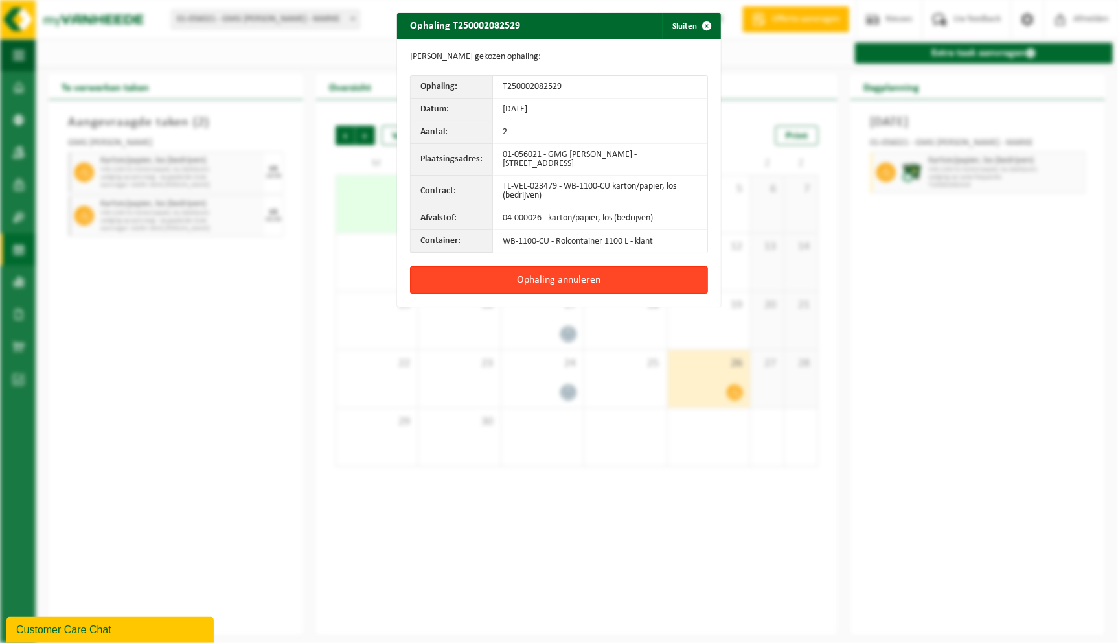
click at [633, 277] on button "Ophaling annuleren" at bounding box center [559, 279] width 298 height 27
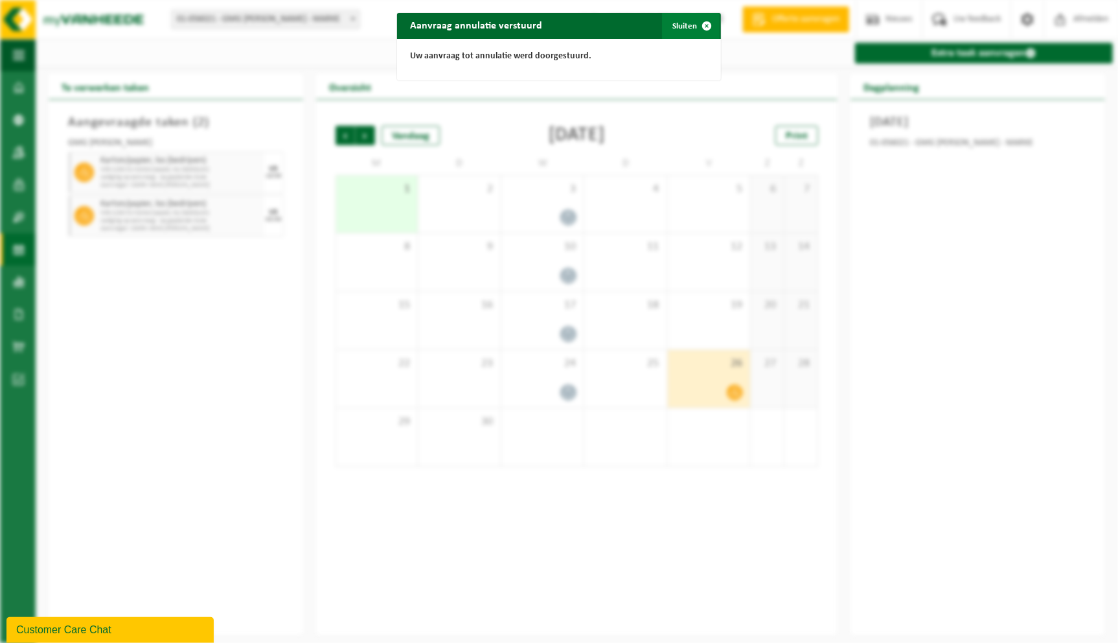
click at [671, 19] on button "Sluiten" at bounding box center [691, 26] width 58 height 26
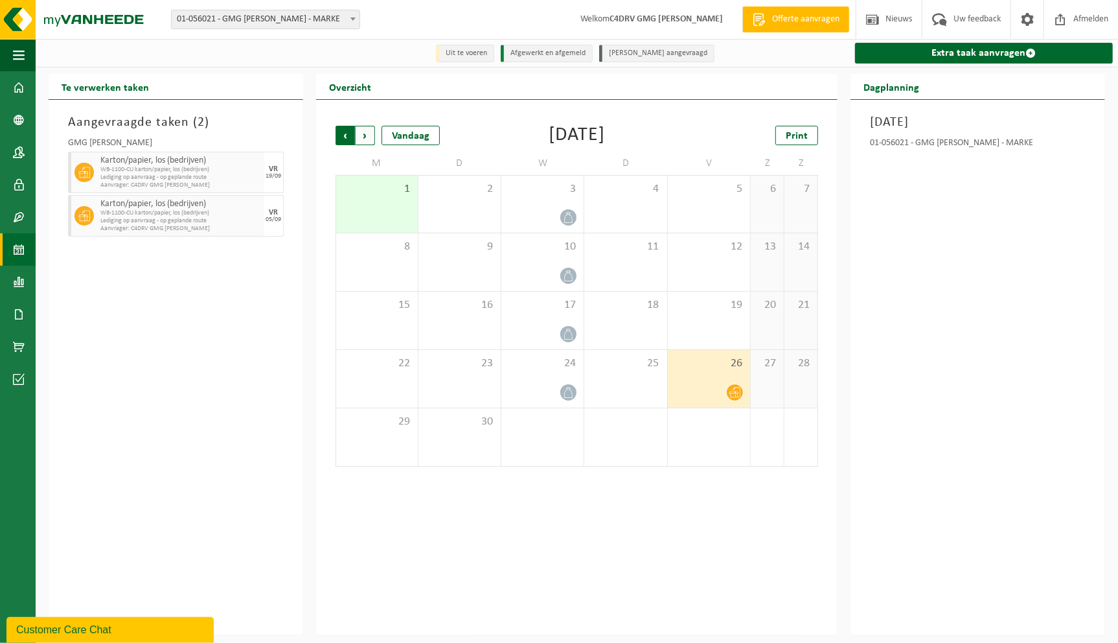
click at [364, 135] on span "Volgende" at bounding box center [365, 135] width 19 height 19
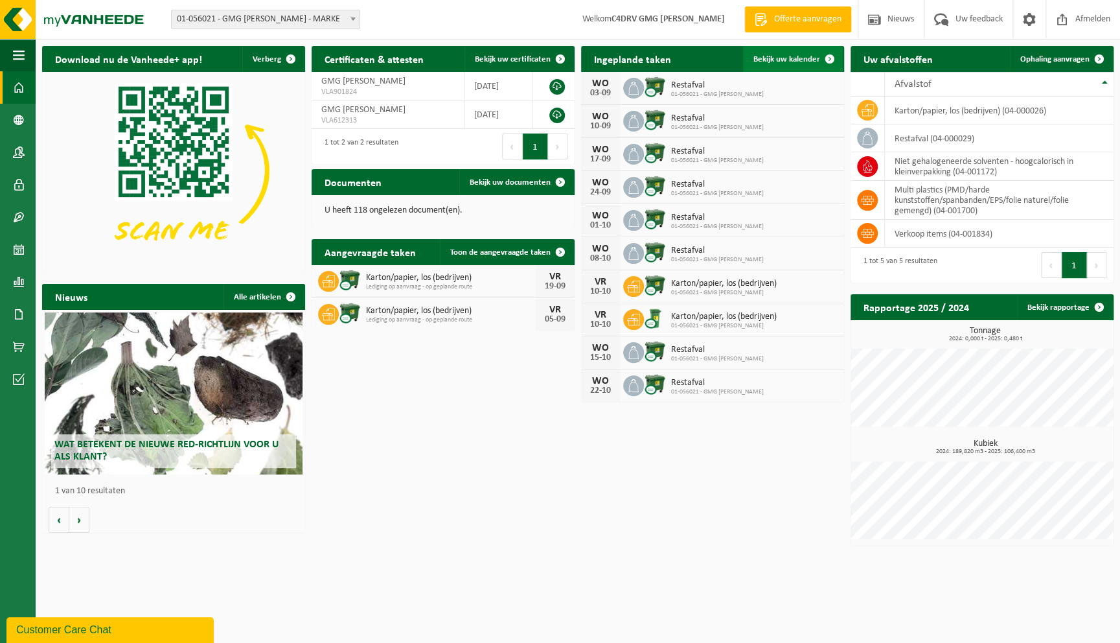
click at [798, 56] on span "Bekijk uw kalender" at bounding box center [787, 59] width 67 height 8
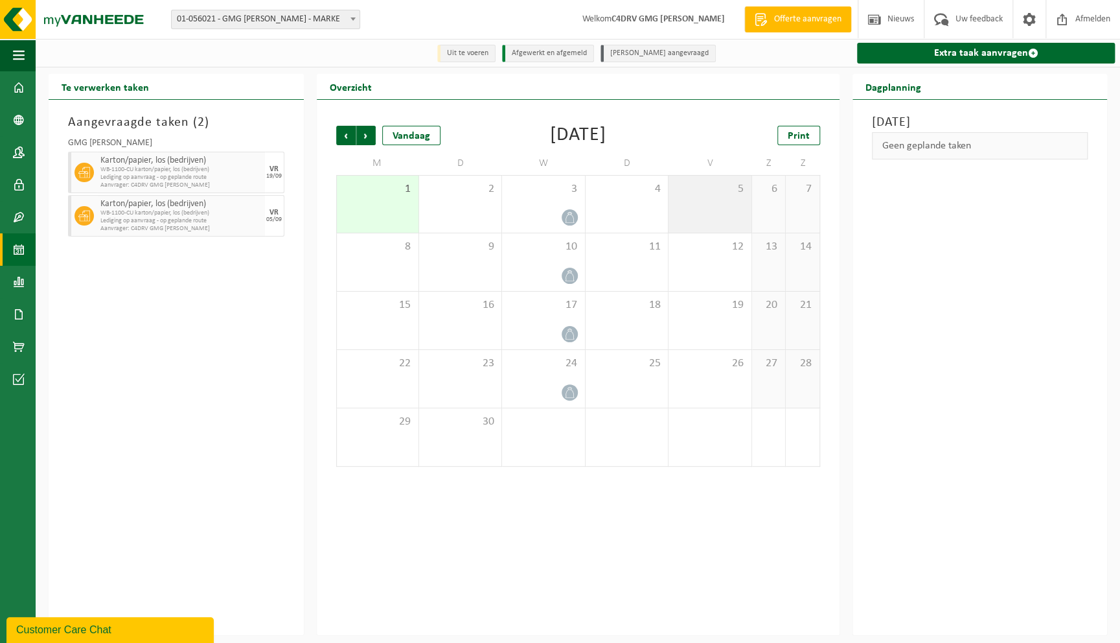
click at [702, 212] on div "5" at bounding box center [710, 204] width 82 height 57
click at [736, 319] on div "19" at bounding box center [710, 321] width 82 height 58
